Goal: Register for event/course

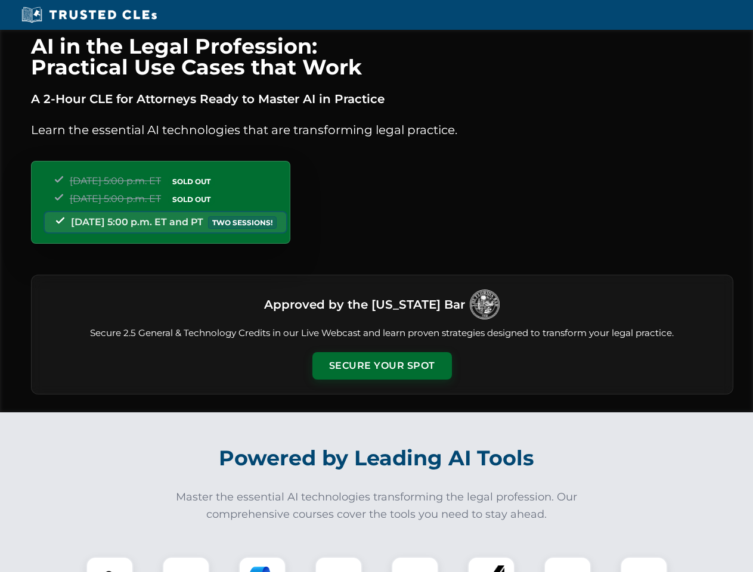
click at [382, 366] on button "Secure Your Spot" at bounding box center [382, 365] width 140 height 27
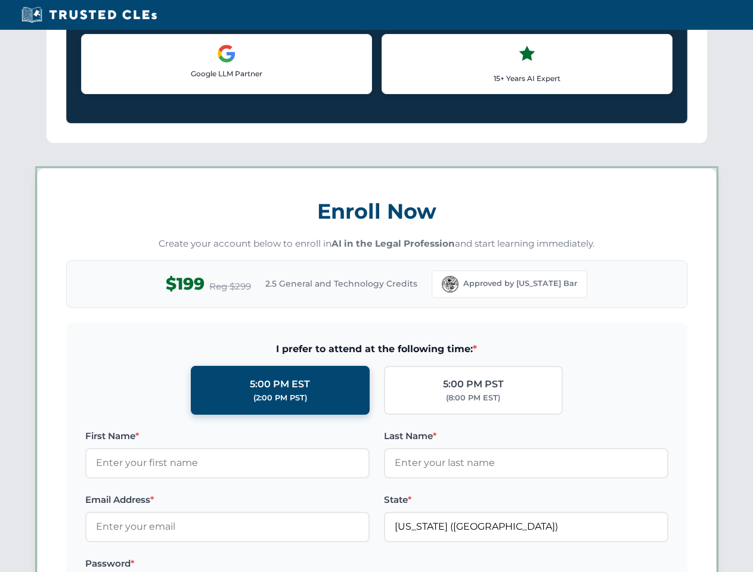
click at [262, 565] on label "Password *" at bounding box center [227, 564] width 284 height 14
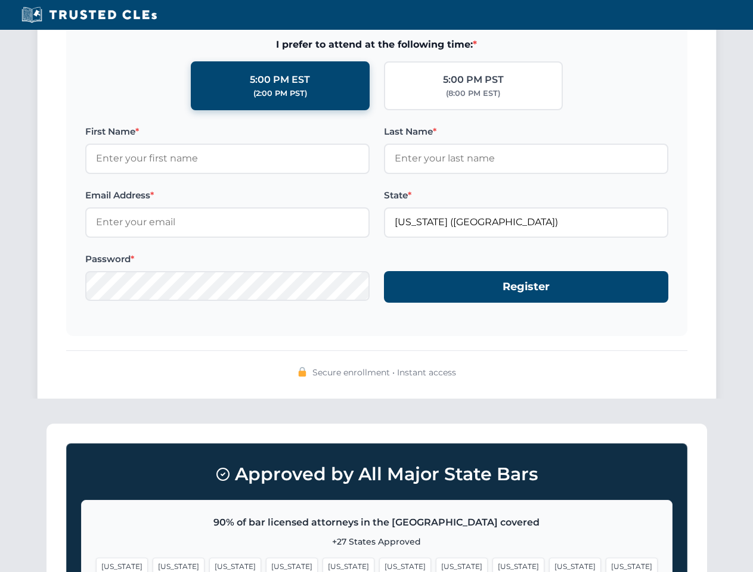
click at [549, 565] on span "[US_STATE]" at bounding box center [575, 566] width 52 height 17
